Goal: Information Seeking & Learning: Learn about a topic

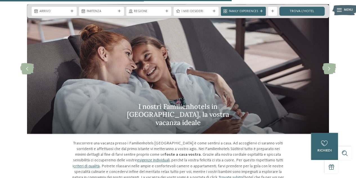
scroll to position [1211, 0]
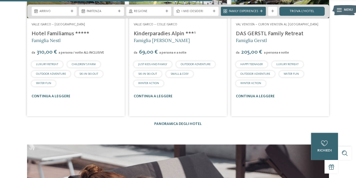
click at [178, 100] on div "Alberghi 1 / 27 slide 4 to 6 of 27 Merano e dintorni – Scena da" at bounding box center [178, 41] width 356 height 169
click at [168, 122] on link "Panoramica degli hotel" at bounding box center [178, 124] width 48 height 4
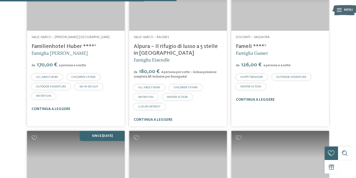
scroll to position [873, 0]
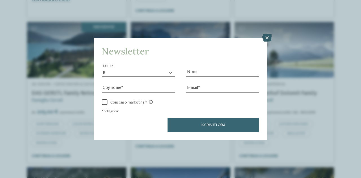
click at [265, 39] on icon at bounding box center [267, 38] width 10 height 8
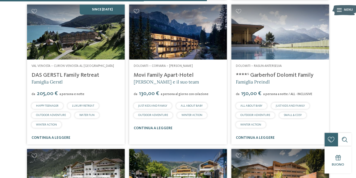
scroll to position [902, 0]
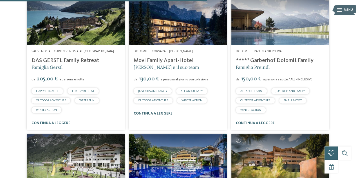
click at [153, 112] on link "continua a leggere" at bounding box center [153, 114] width 39 height 4
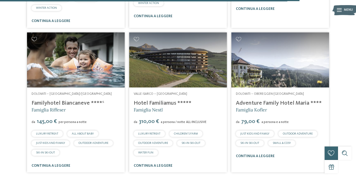
scroll to position [1320, 0]
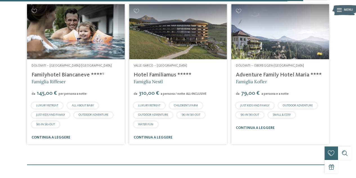
click at [47, 136] on link "continua a leggere" at bounding box center [51, 138] width 39 height 4
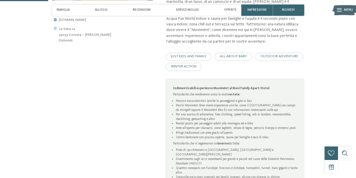
scroll to position [169, 0]
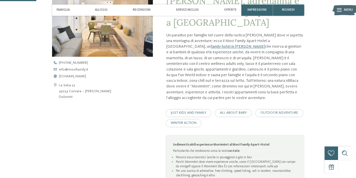
click at [193, 121] on span "WINTER ACTION" at bounding box center [184, 123] width 26 height 4
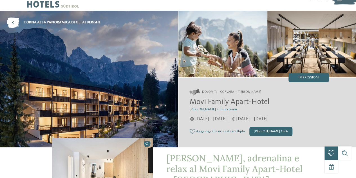
scroll to position [0, 0]
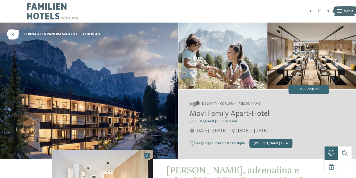
click at [350, 12] on span "Menu" at bounding box center [348, 11] width 9 height 5
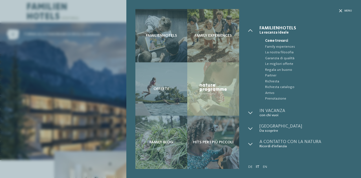
click at [111, 19] on div "Familienhotels Family experiences Offerte" at bounding box center [180, 89] width 361 height 178
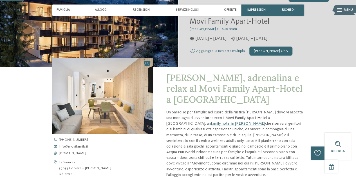
scroll to position [113, 0]
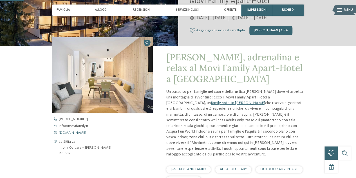
click at [76, 131] on span "www.movifamily.it" at bounding box center [72, 133] width 27 height 4
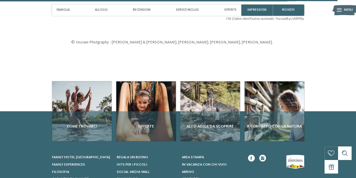
scroll to position [1652, 0]
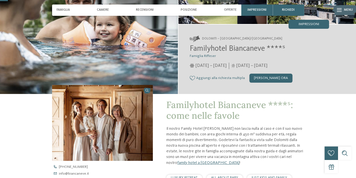
scroll to position [113, 0]
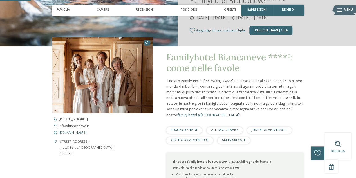
click at [77, 132] on span "www.biancaneve.it" at bounding box center [72, 133] width 27 height 4
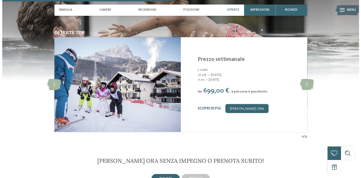
scroll to position [620, 0]
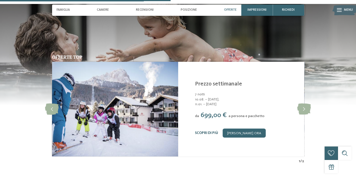
click at [202, 132] on link "Scopri di più" at bounding box center [206, 133] width 23 height 4
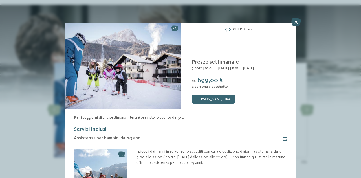
click at [296, 23] on icon at bounding box center [296, 22] width 10 height 8
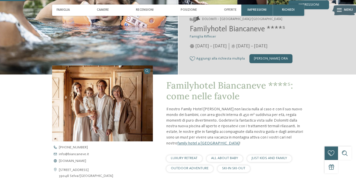
scroll to position [169, 0]
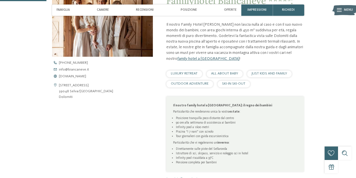
click at [191, 59] on link "family hotel a [GEOGRAPHIC_DATA]" at bounding box center [208, 59] width 62 height 4
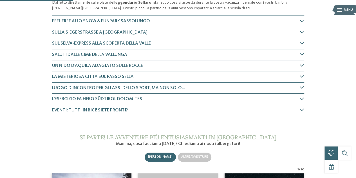
scroll to position [113, 0]
